Goal: Task Accomplishment & Management: Use online tool/utility

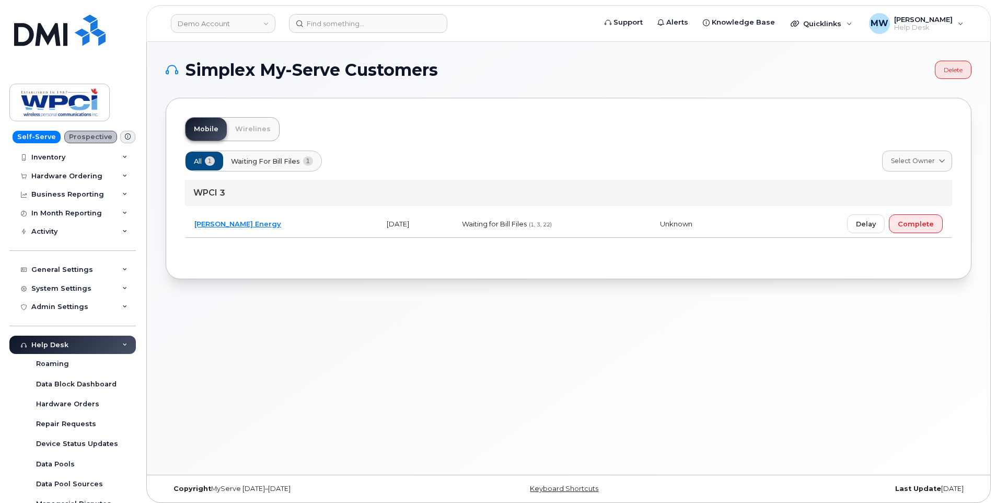
scroll to position [50, 0]
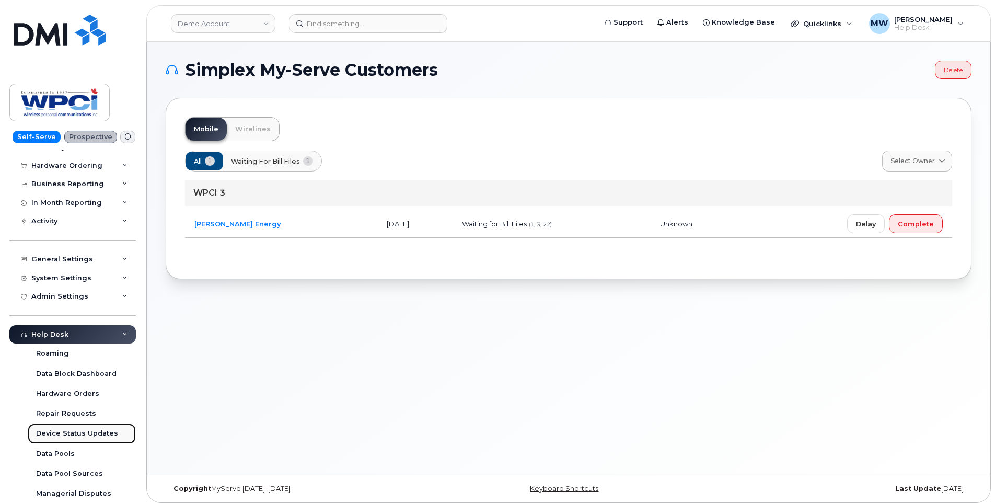
click at [111, 428] on link "Device Status Updates" at bounding box center [82, 433] width 108 height 20
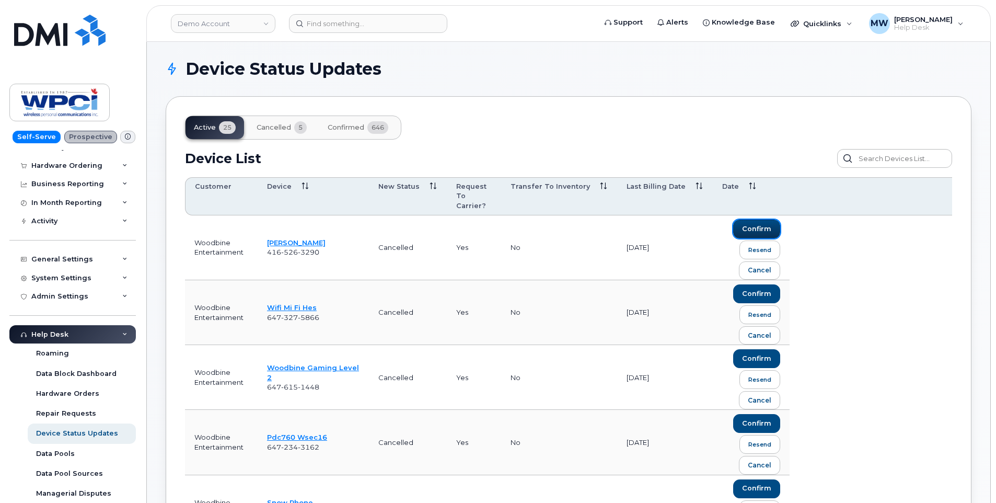
click at [751, 224] on span "confirm" at bounding box center [756, 228] width 29 height 9
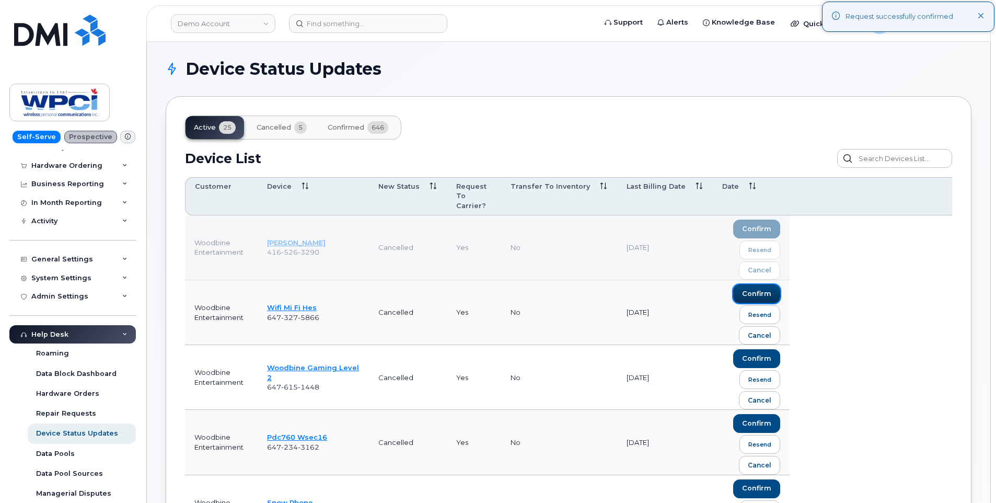
click at [762, 289] on span "confirm" at bounding box center [756, 293] width 29 height 9
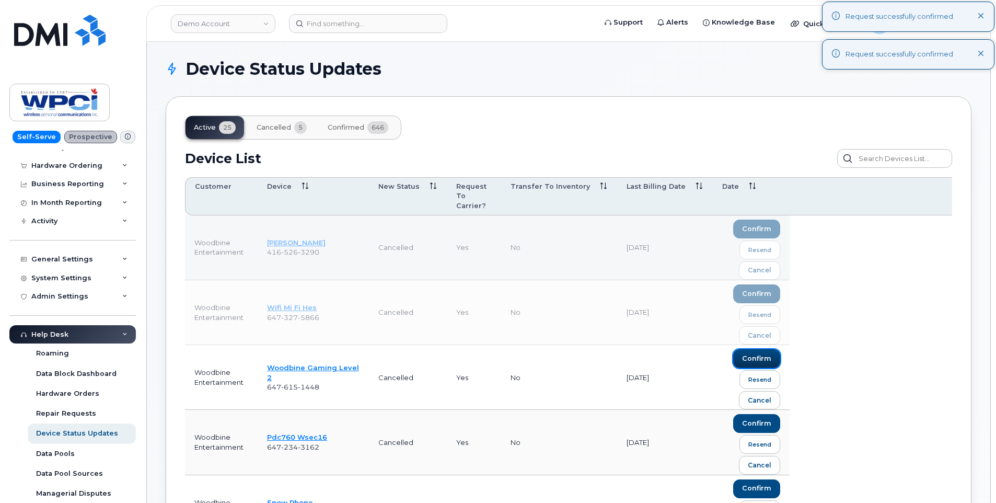
click at [758, 354] on span "confirm" at bounding box center [756, 358] width 29 height 9
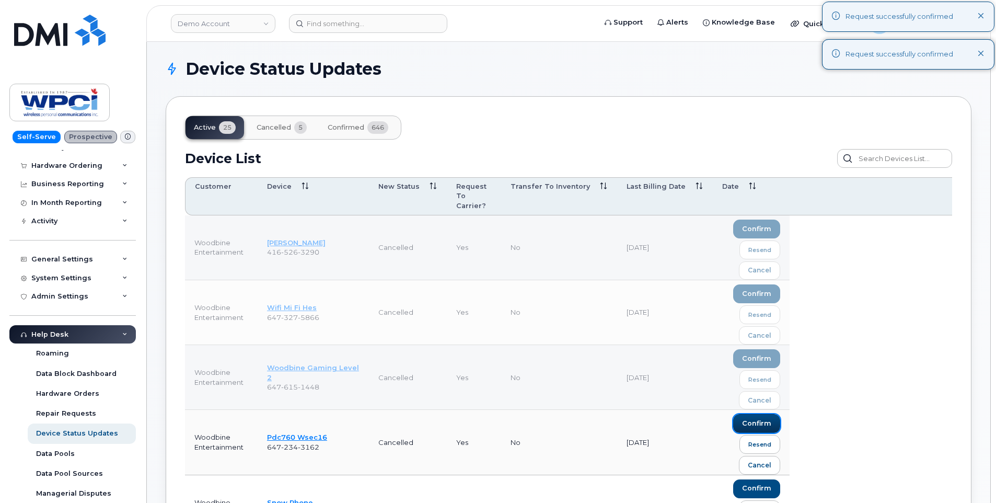
click at [762, 419] on span "confirm" at bounding box center [756, 423] width 29 height 9
click at [754, 483] on span "confirm" at bounding box center [756, 487] width 29 height 9
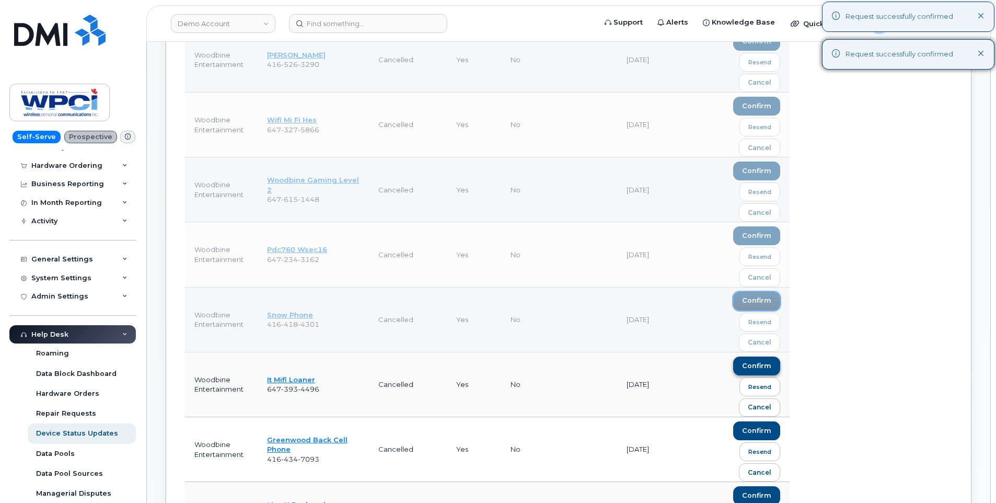
scroll to position [189, 0]
click at [766, 360] on span "confirm" at bounding box center [756, 364] width 29 height 9
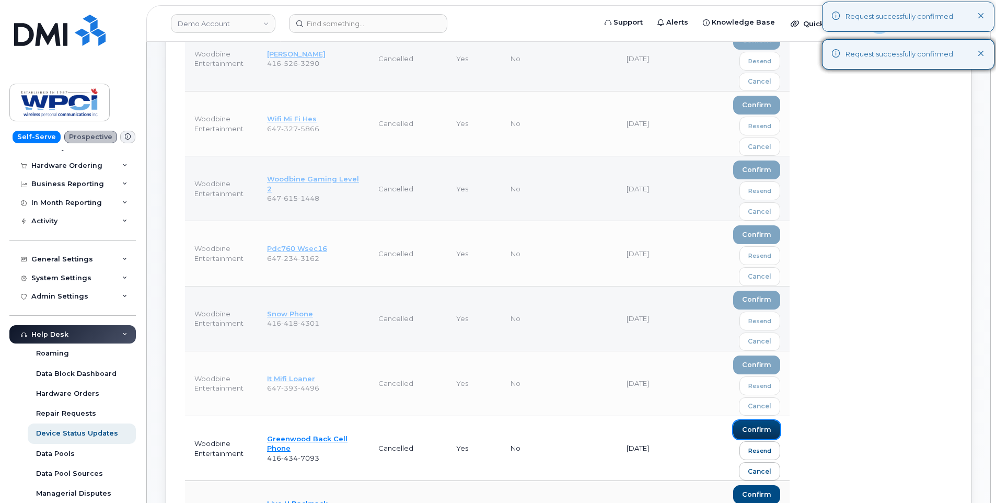
click at [758, 420] on button "confirm" at bounding box center [756, 429] width 47 height 19
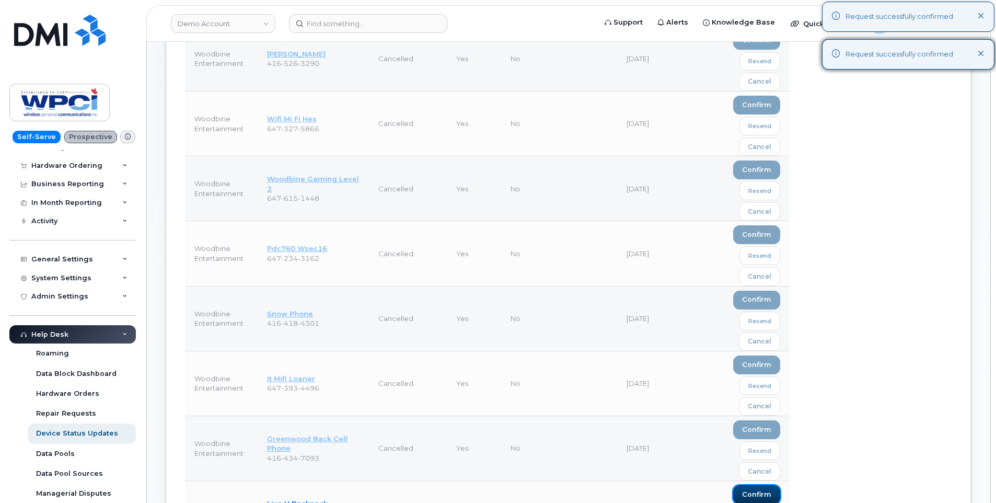
click at [760, 490] on span "confirm" at bounding box center [756, 494] width 29 height 9
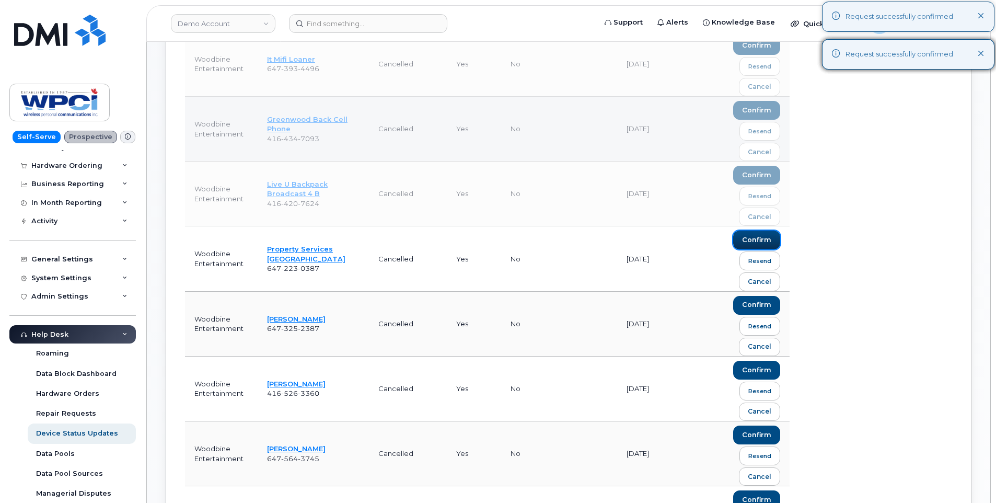
click at [756, 235] on span "confirm" at bounding box center [756, 239] width 29 height 9
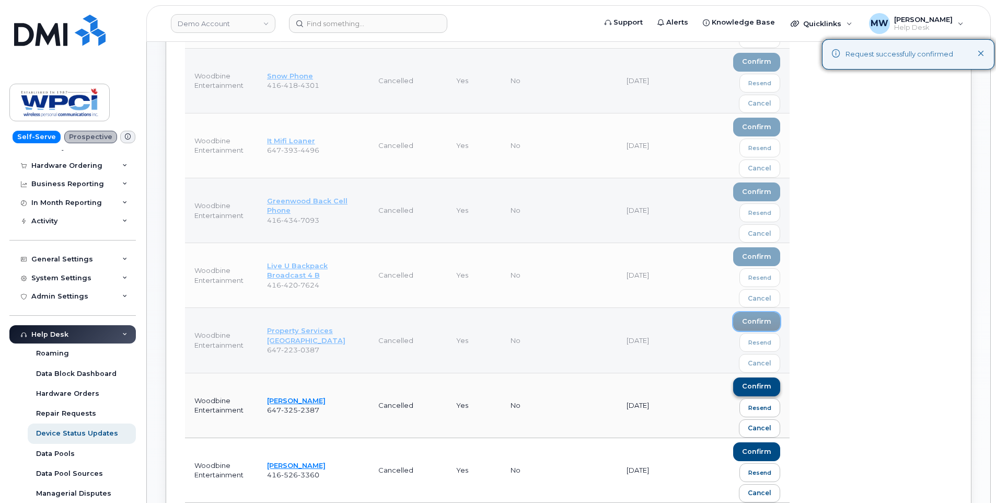
scroll to position [508, 0]
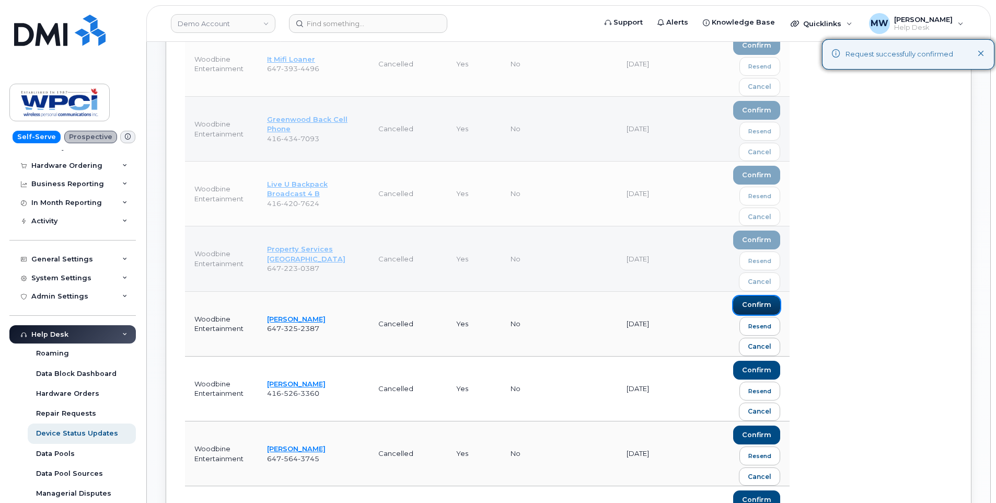
click at [752, 300] on span "confirm" at bounding box center [756, 304] width 29 height 9
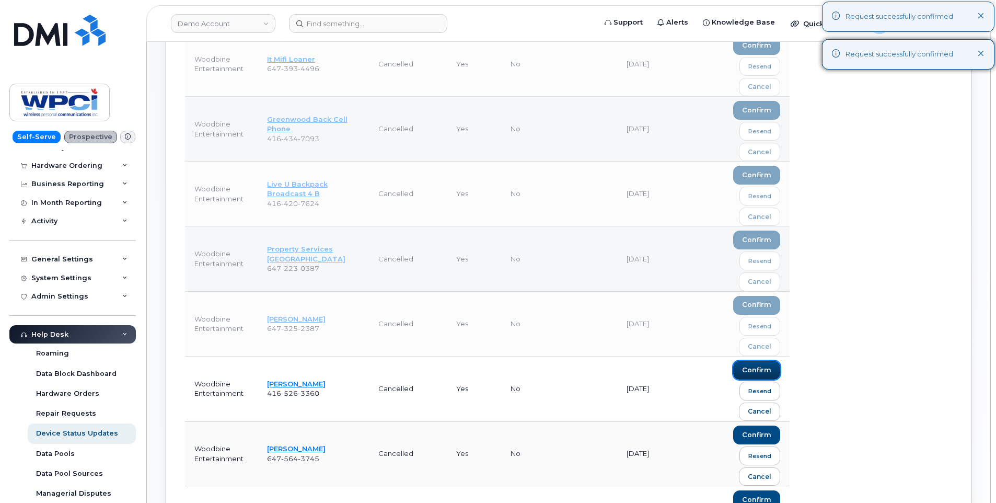
click at [760, 365] on span "confirm" at bounding box center [756, 369] width 29 height 9
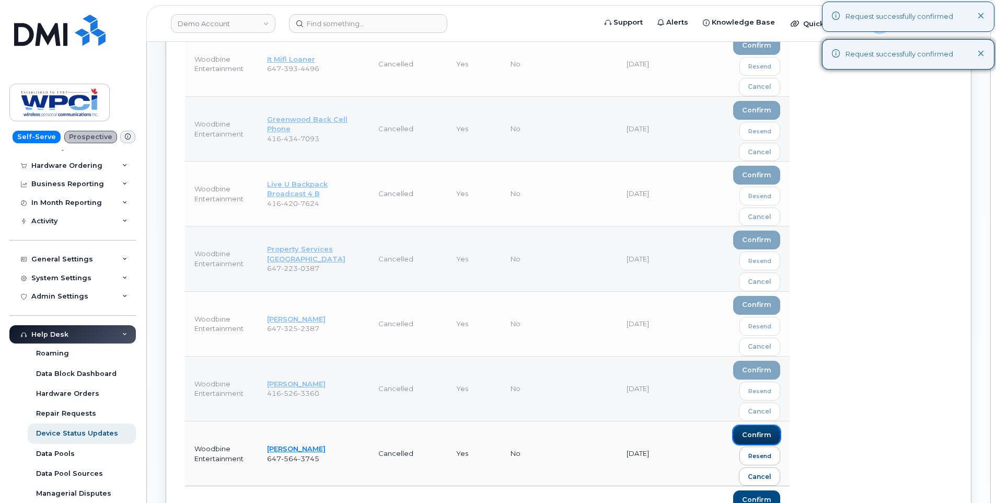
click at [760, 430] on span "confirm" at bounding box center [756, 434] width 29 height 9
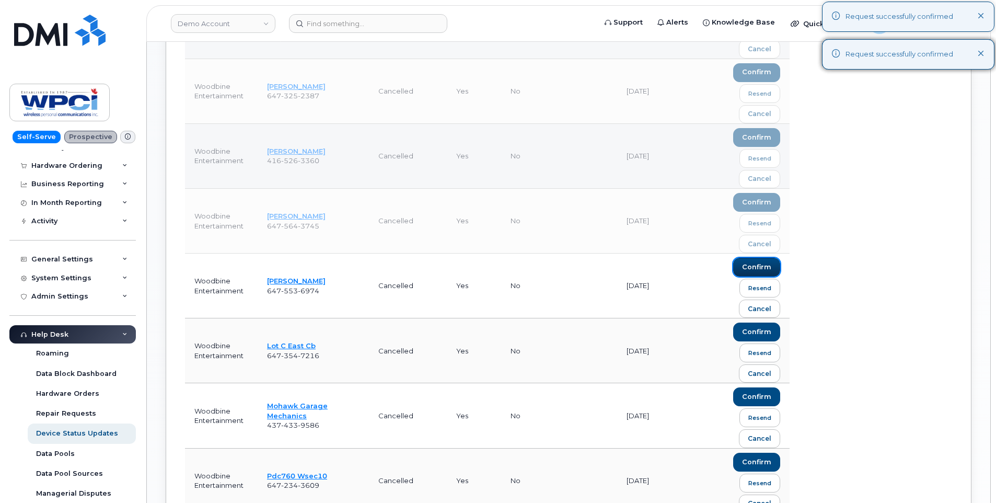
click at [763, 262] on span "confirm" at bounding box center [756, 266] width 29 height 9
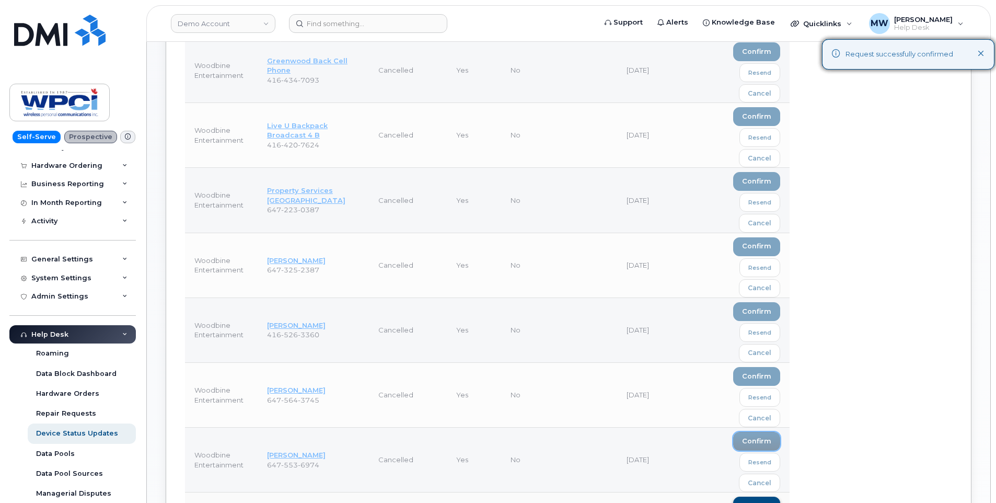
scroll to position [740, 0]
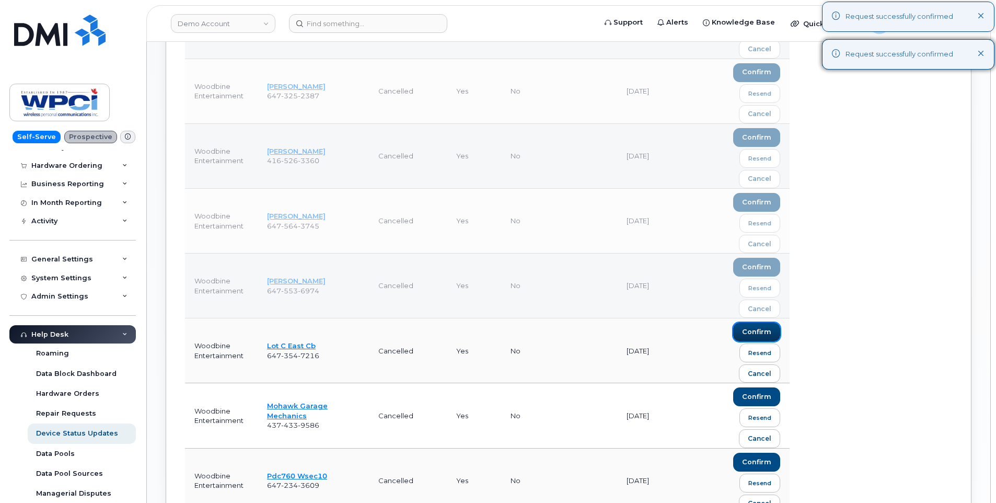
click at [759, 327] on span "confirm" at bounding box center [756, 331] width 29 height 9
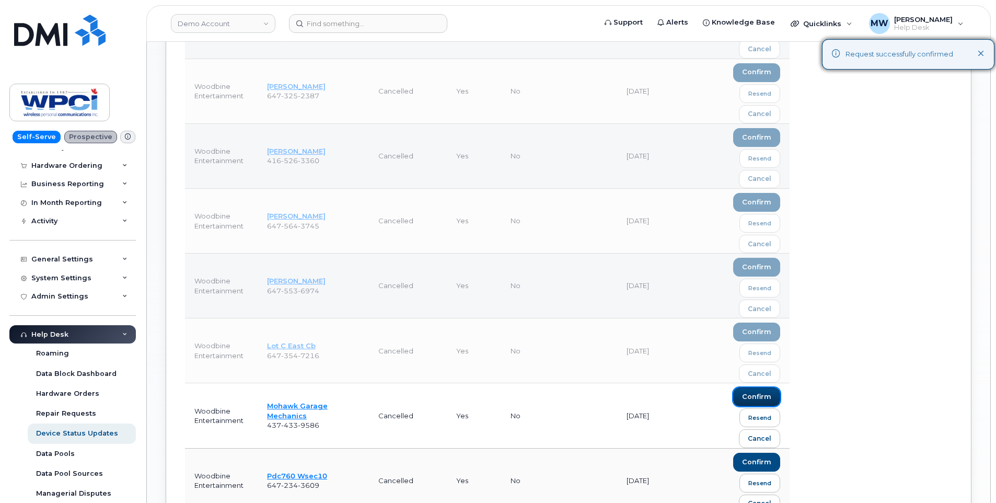
click at [762, 392] on span "confirm" at bounding box center [756, 396] width 29 height 9
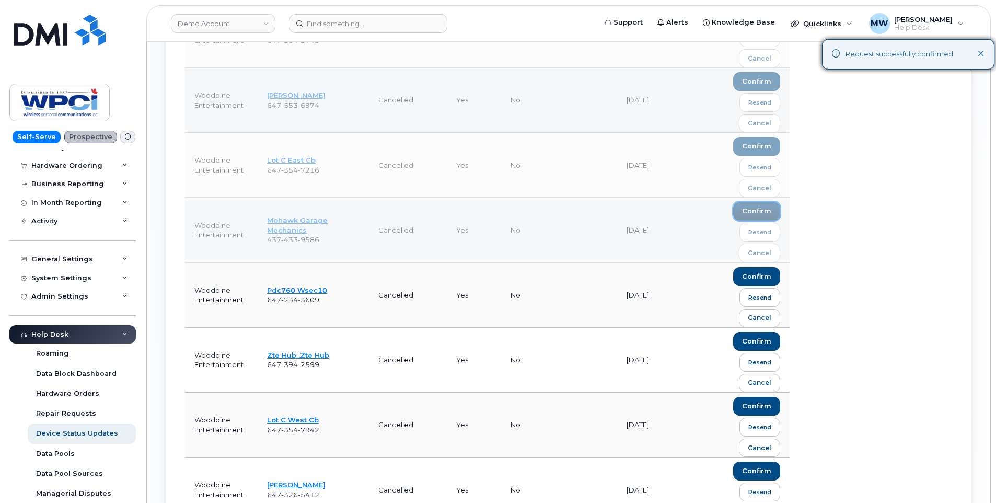
scroll to position [929, 0]
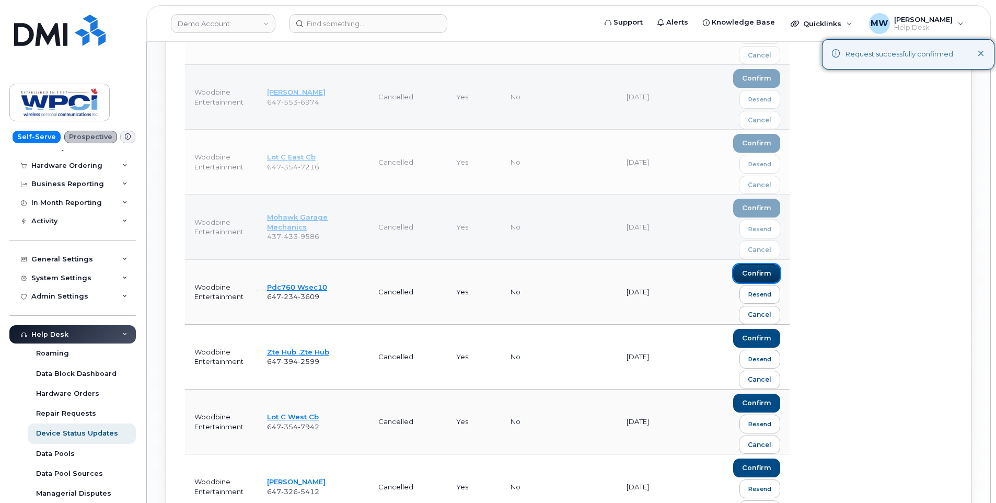
click at [760, 269] on span "confirm" at bounding box center [756, 273] width 29 height 9
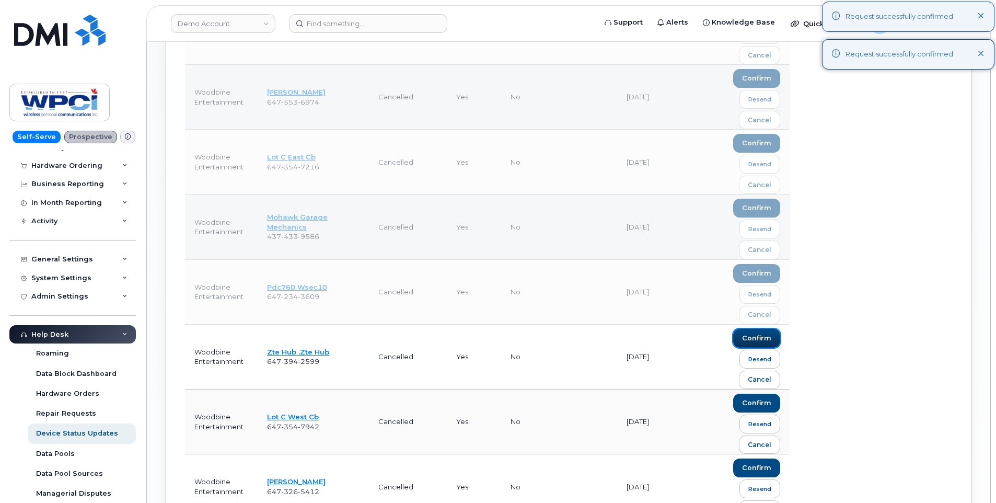
click at [758, 333] on span "confirm" at bounding box center [756, 337] width 29 height 9
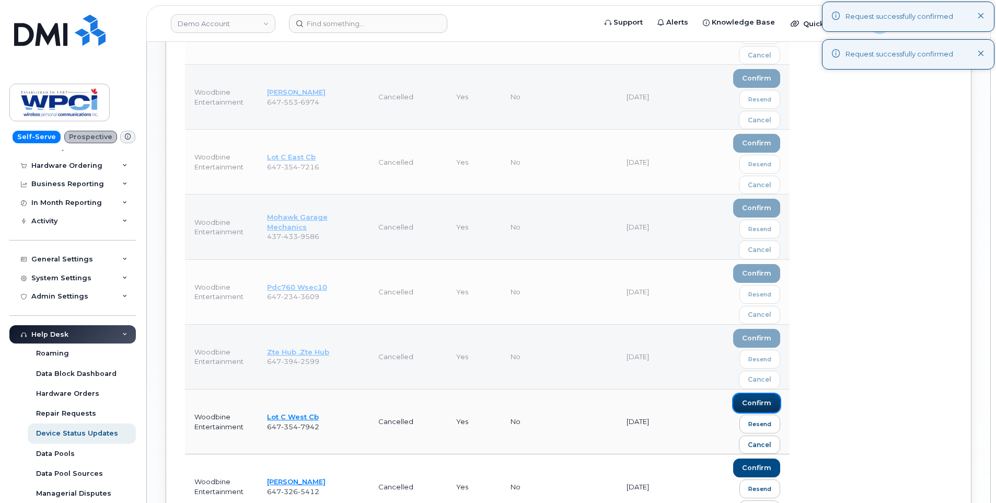
click at [760, 398] on span "confirm" at bounding box center [756, 402] width 29 height 9
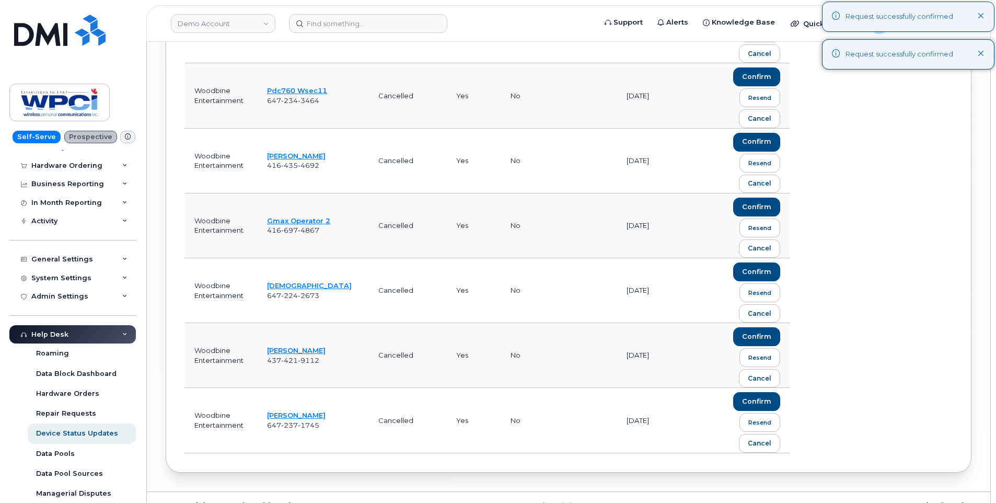
scroll to position [1400, 0]
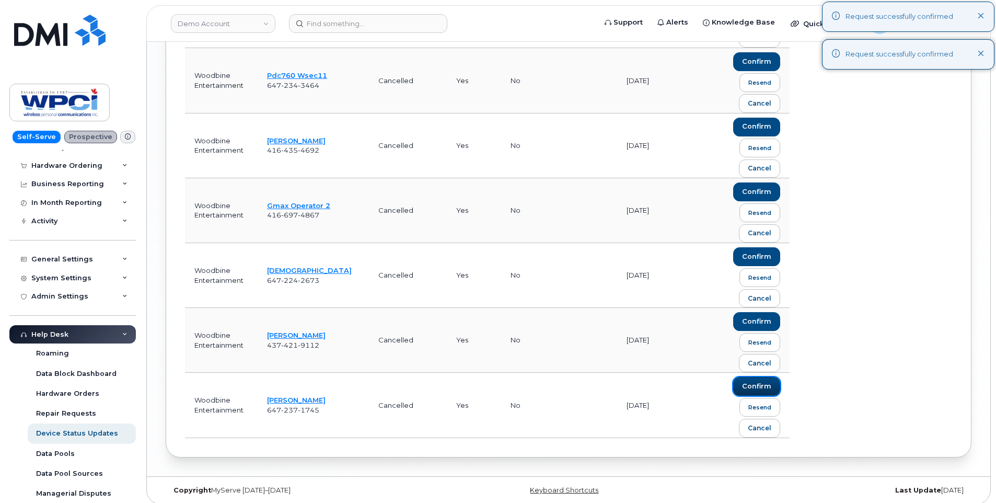
click at [762, 381] on span "confirm" at bounding box center [756, 385] width 29 height 9
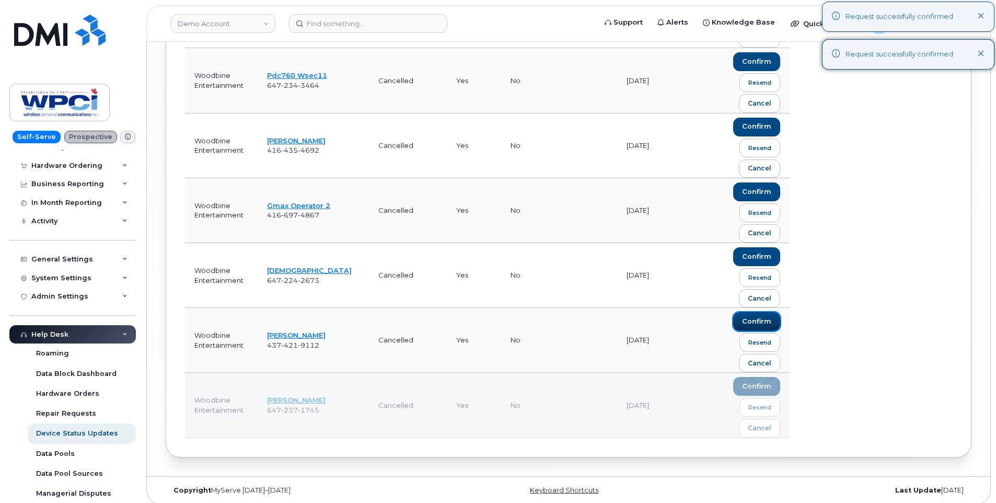
click at [762, 317] on span "confirm" at bounding box center [756, 321] width 29 height 9
click at [759, 252] on span "confirm" at bounding box center [756, 256] width 29 height 9
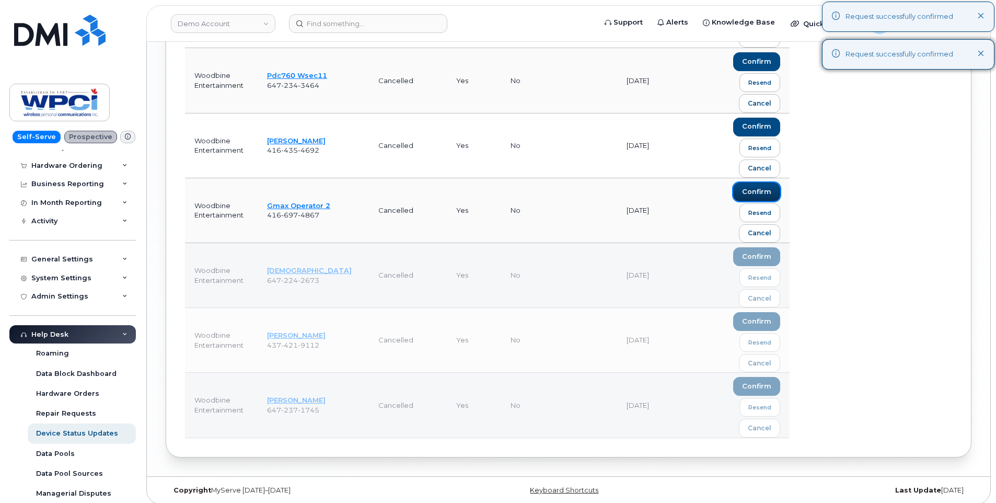
click at [760, 187] on span "confirm" at bounding box center [756, 191] width 29 height 9
click at [756, 122] on span "confirm" at bounding box center [756, 126] width 29 height 9
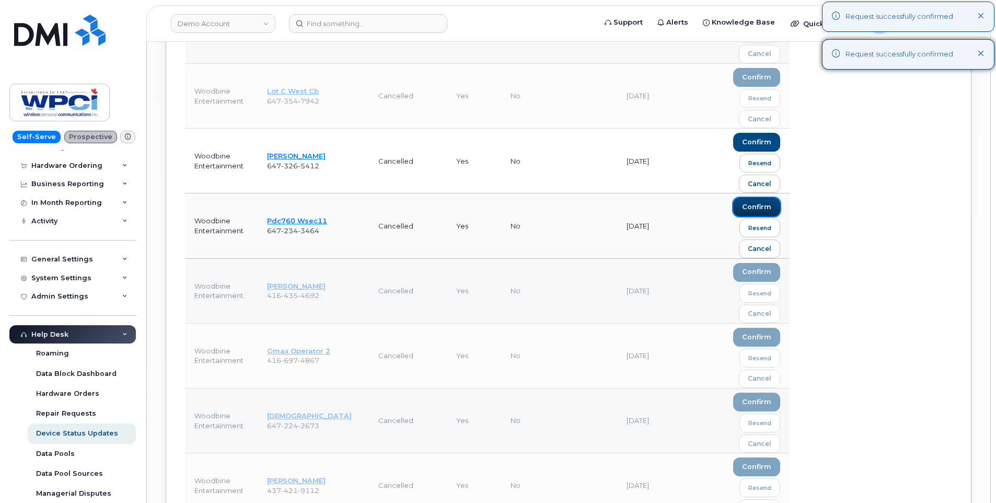
click at [767, 198] on button "confirm" at bounding box center [756, 207] width 47 height 19
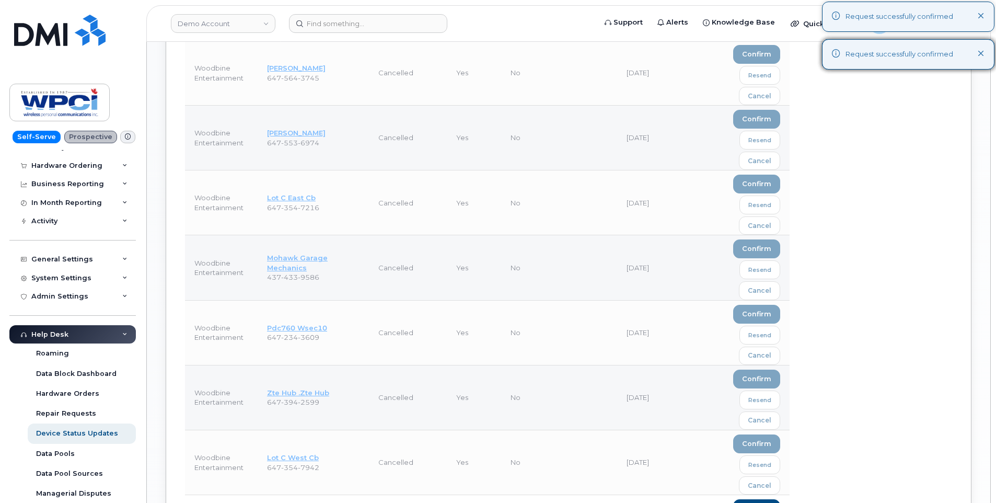
scroll to position [1255, 0]
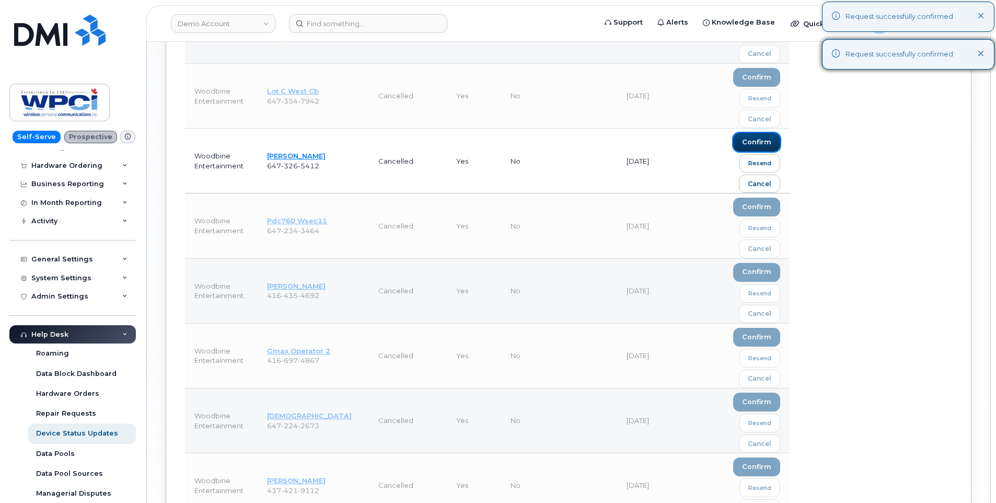
click at [744, 137] on span "confirm" at bounding box center [756, 141] width 29 height 9
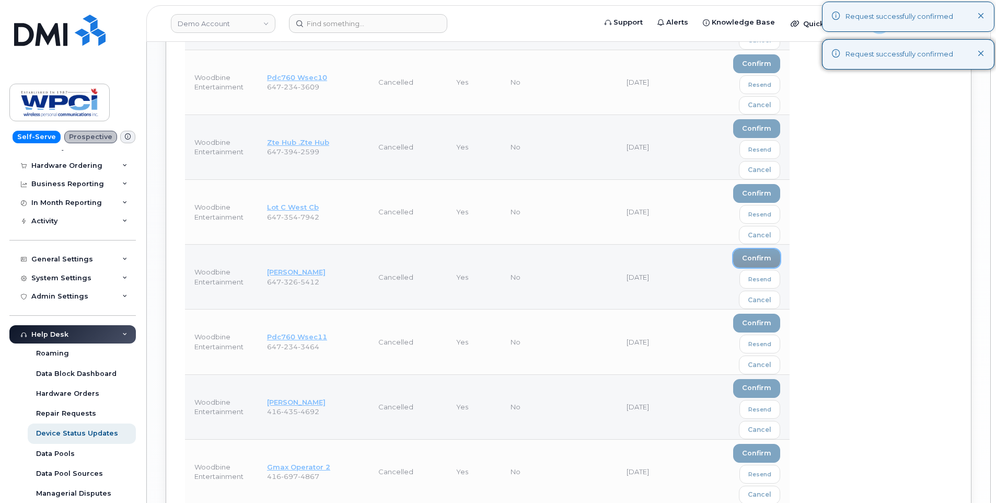
scroll to position [1400, 0]
